Goal: Browse casually

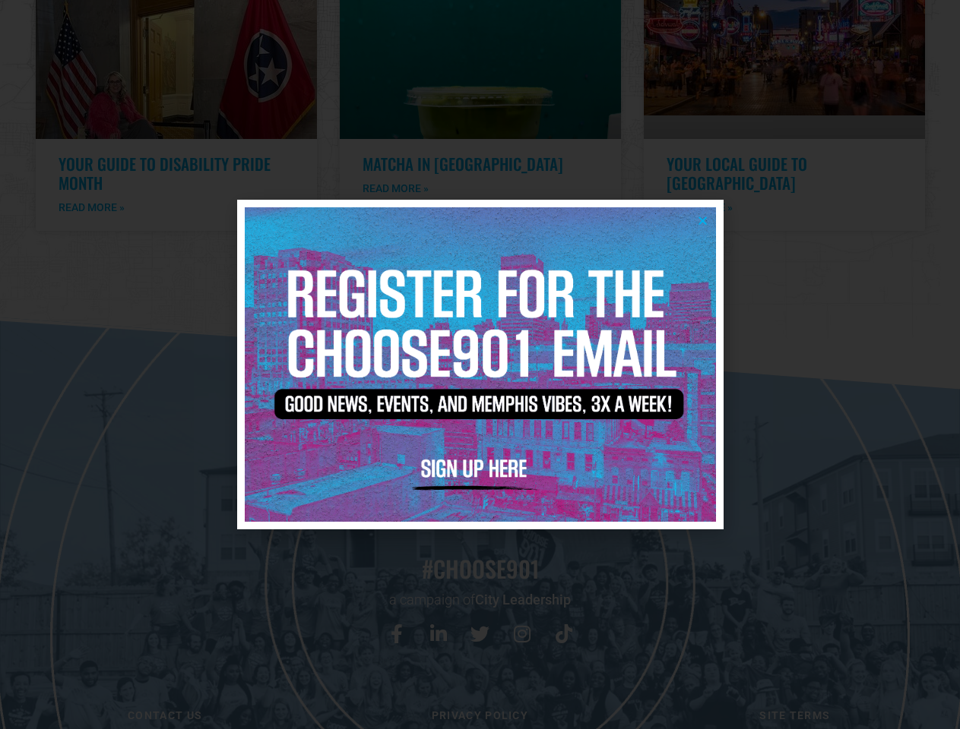
click at [702, 220] on icon "Close" at bounding box center [702, 220] width 11 height 11
